Goal: Task Accomplishment & Management: Use online tool/utility

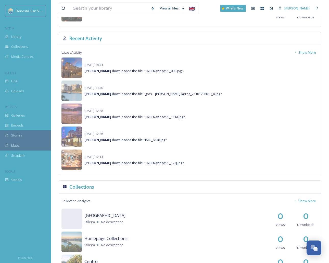
scroll to position [363, 0]
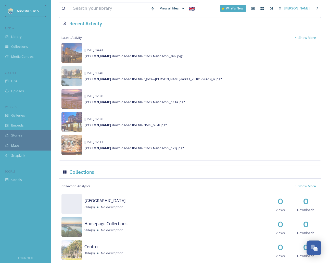
click at [308, 36] on button "Show More" at bounding box center [305, 38] width 27 height 10
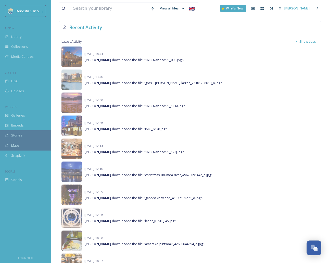
scroll to position [358, 0]
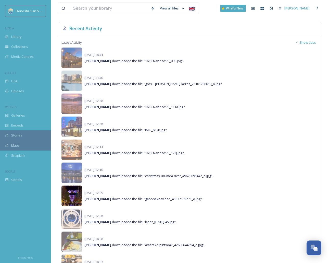
click at [73, 195] on img at bounding box center [72, 195] width 20 height 20
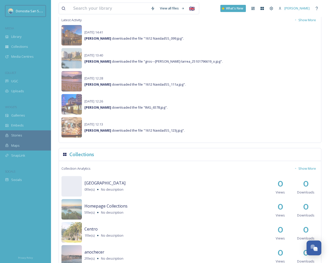
scroll to position [203, 0]
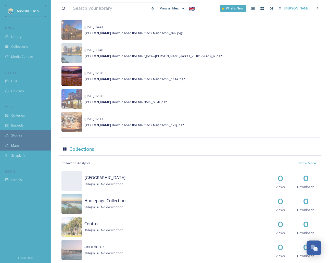
click at [75, 79] on img at bounding box center [72, 76] width 20 height 20
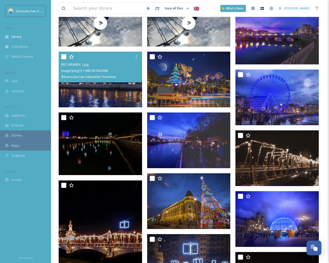
scroll to position [74, 0]
